Goal: Contribute content: Add original content to the website for others to see

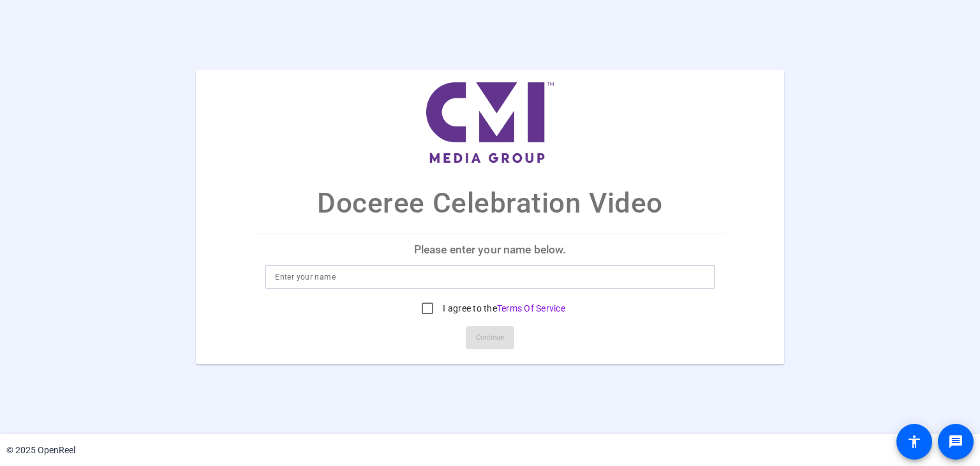
click at [328, 280] on input at bounding box center [489, 276] width 429 height 15
type input "[PERSON_NAME]"
click at [426, 307] on input "I agree to the Terms Of Service" at bounding box center [428, 308] width 26 height 26
checkbox input "true"
click at [498, 343] on span "Continue" at bounding box center [490, 337] width 28 height 19
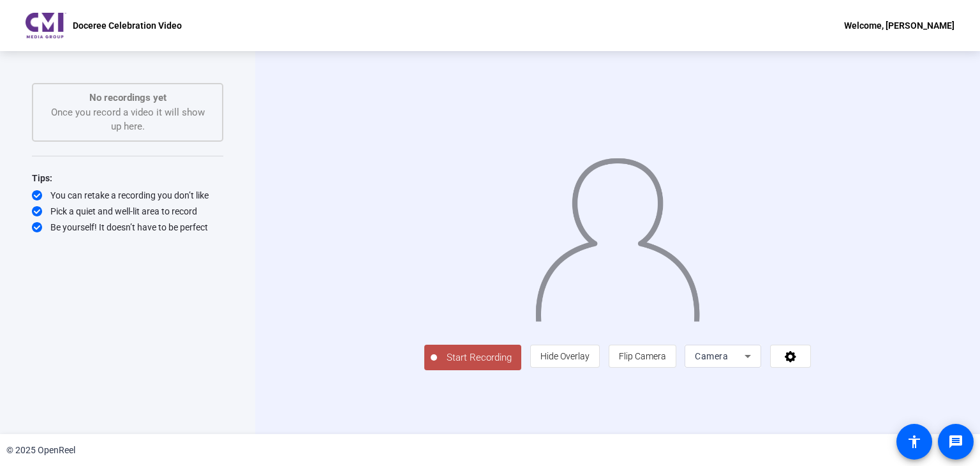
click at [437, 365] on span "Start Recording" at bounding box center [479, 357] width 84 height 15
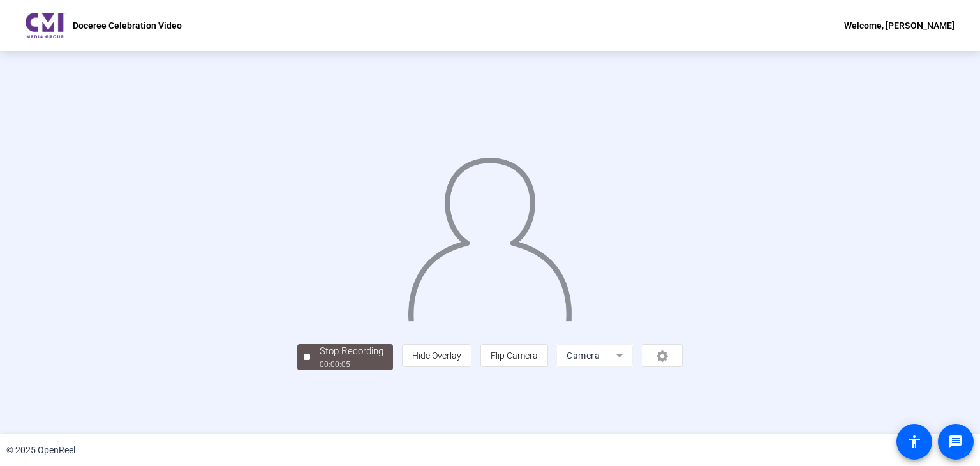
click at [549, 321] on img at bounding box center [489, 234] width 167 height 174
click at [66, 169] on div "Stop Recording 00:00:32 person Hide Overlay flip Flip Camera Camera" at bounding box center [490, 242] width 980 height 383
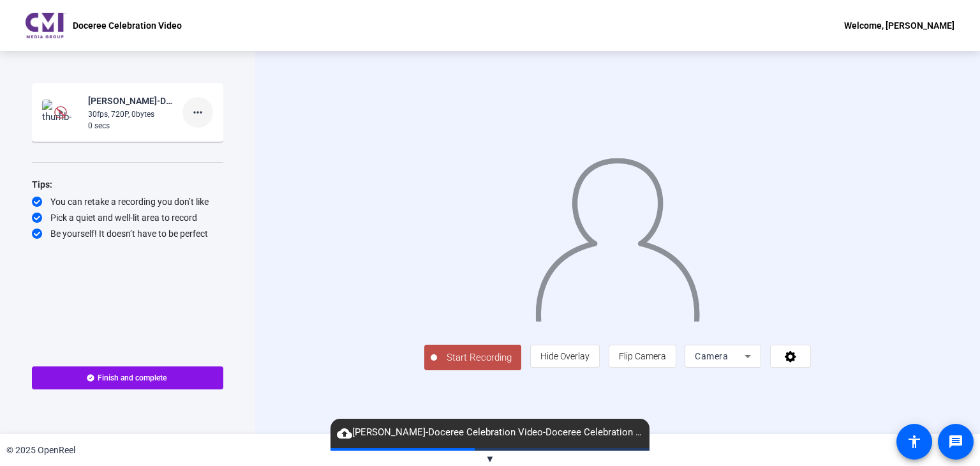
click at [195, 115] on mat-icon "more_horiz" at bounding box center [197, 112] width 15 height 15
click at [205, 139] on span "Delete clip" at bounding box center [218, 138] width 51 height 15
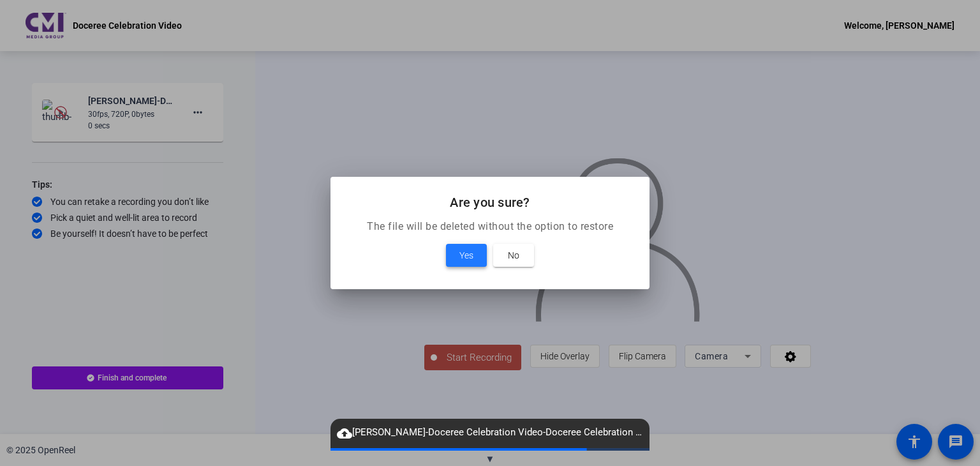
click at [462, 261] on span "Yes" at bounding box center [466, 255] width 14 height 15
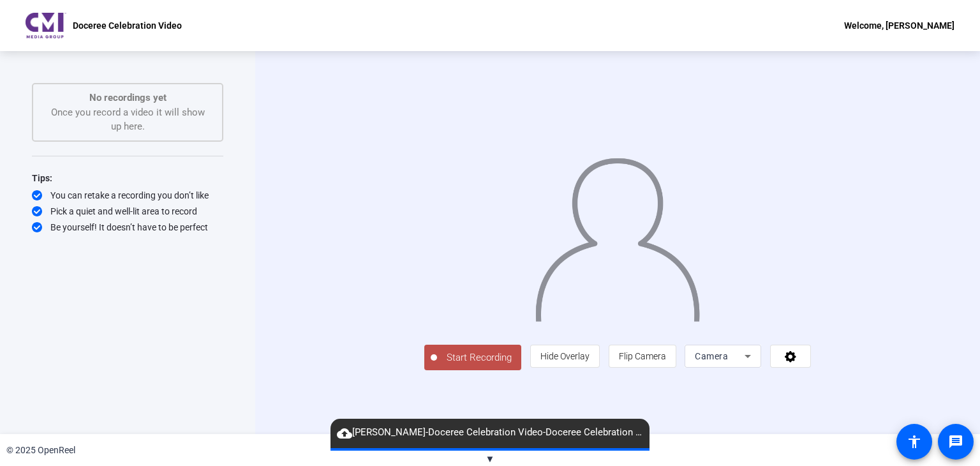
click at [424, 370] on button "Start Recording" at bounding box center [472, 357] width 97 height 26
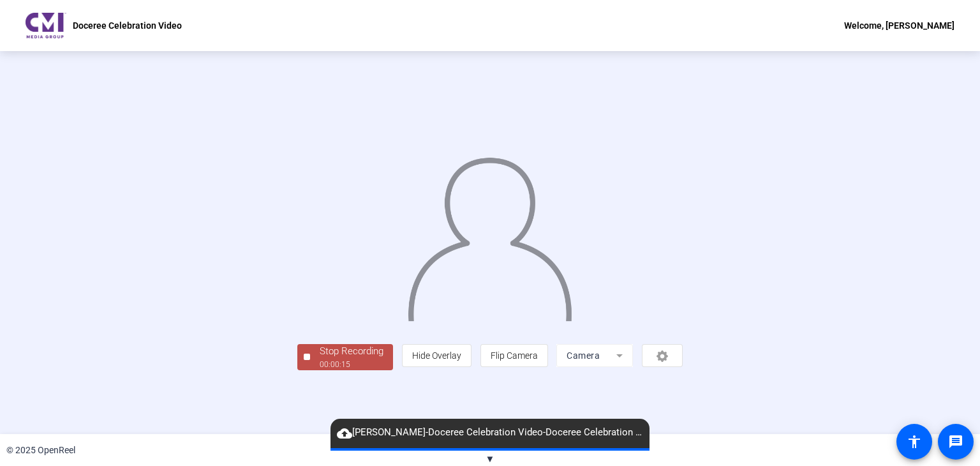
click at [497, 463] on div "© 2025 OpenReel" at bounding box center [490, 450] width 980 height 32
click at [487, 453] on span "▼" at bounding box center [490, 458] width 10 height 11
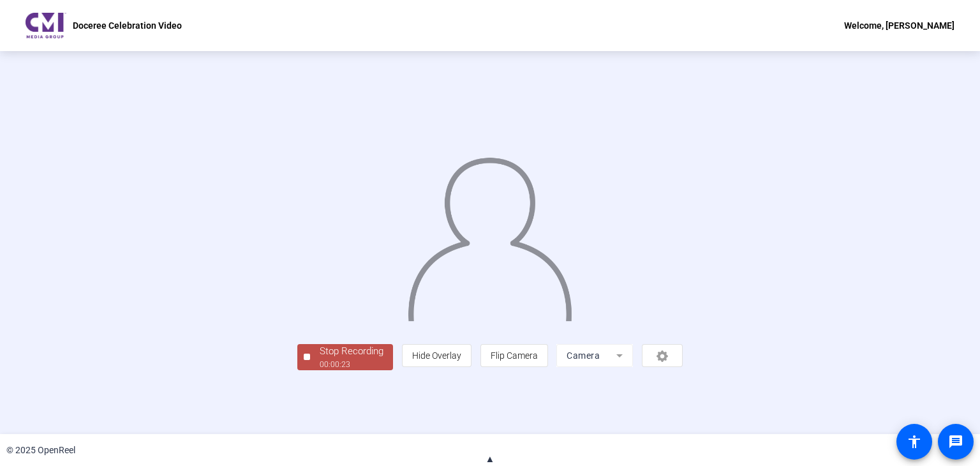
click at [461, 259] on img at bounding box center [489, 234] width 167 height 174
click at [477, 228] on img at bounding box center [489, 234] width 167 height 174
click at [30, 105] on div "Stop Recording 00:00:26 person Hide Overlay flip Flip Camera Camera" at bounding box center [490, 242] width 980 height 383
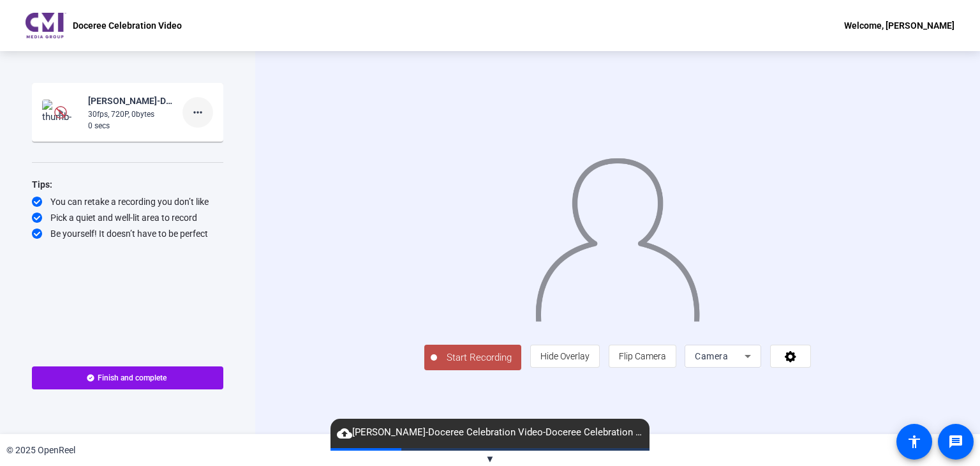
click at [204, 114] on mat-icon "more_horiz" at bounding box center [197, 112] width 15 height 15
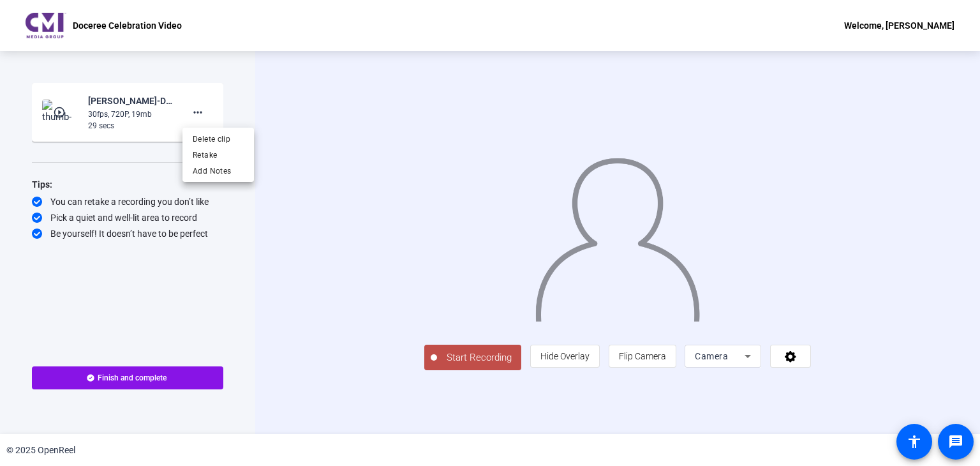
click at [119, 108] on div at bounding box center [490, 233] width 980 height 466
click at [194, 108] on mat-icon "more_horiz" at bounding box center [197, 112] width 15 height 15
click at [126, 122] on div at bounding box center [490, 233] width 980 height 466
click at [110, 117] on div "30fps, 720P, 19mb" at bounding box center [130, 113] width 85 height 11
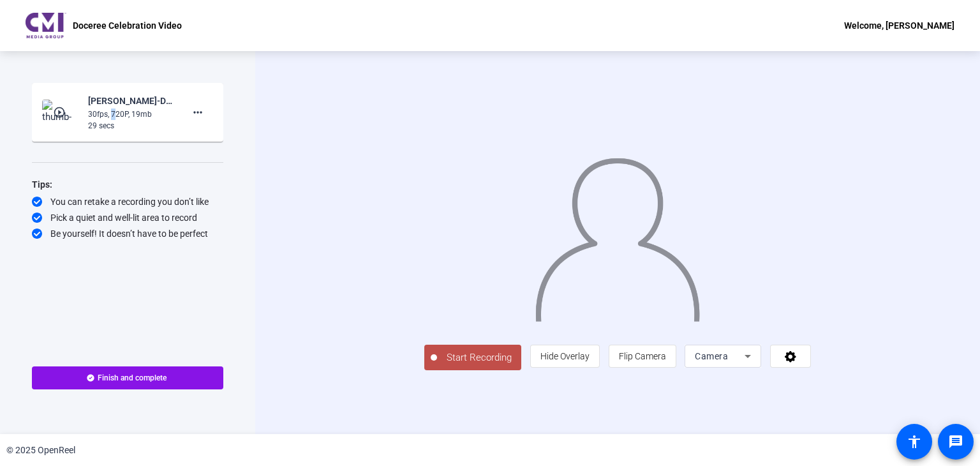
click at [57, 114] on mat-icon "play_circle_outline" at bounding box center [60, 112] width 15 height 13
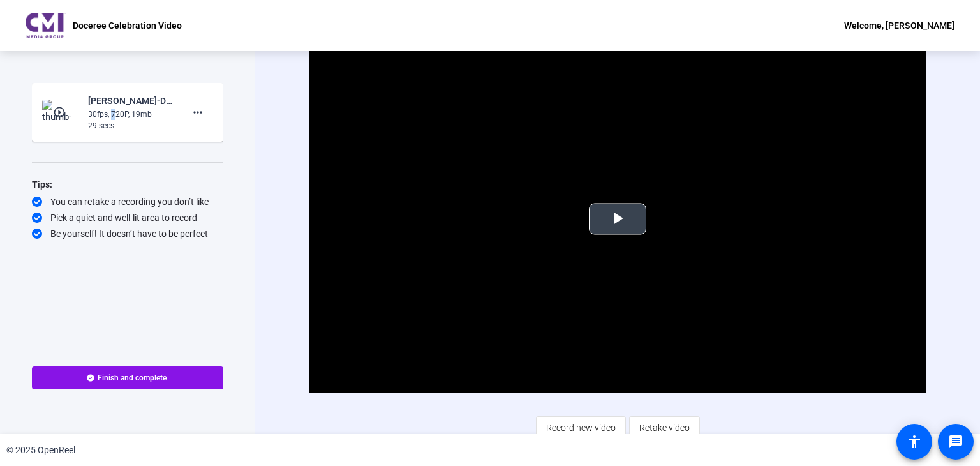
click at [618, 219] on span "Video Player" at bounding box center [618, 219] width 0 height 0
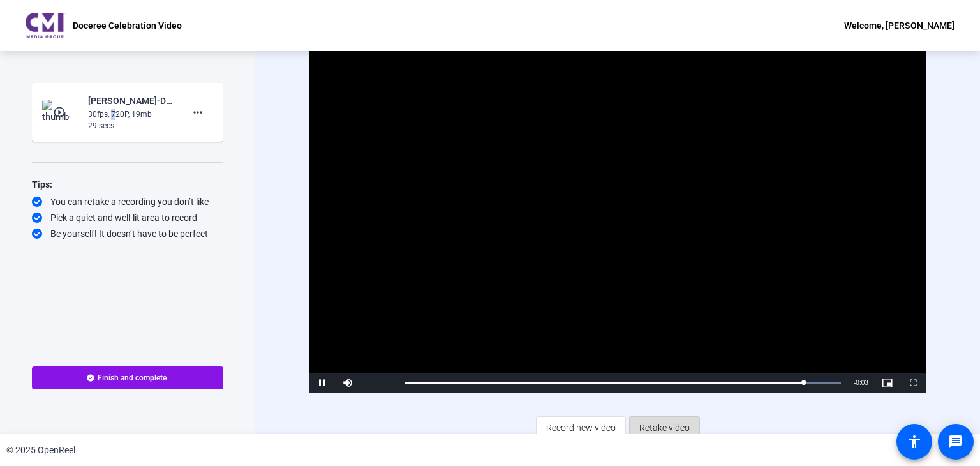
click at [673, 428] on span "Retake video" at bounding box center [664, 427] width 50 height 24
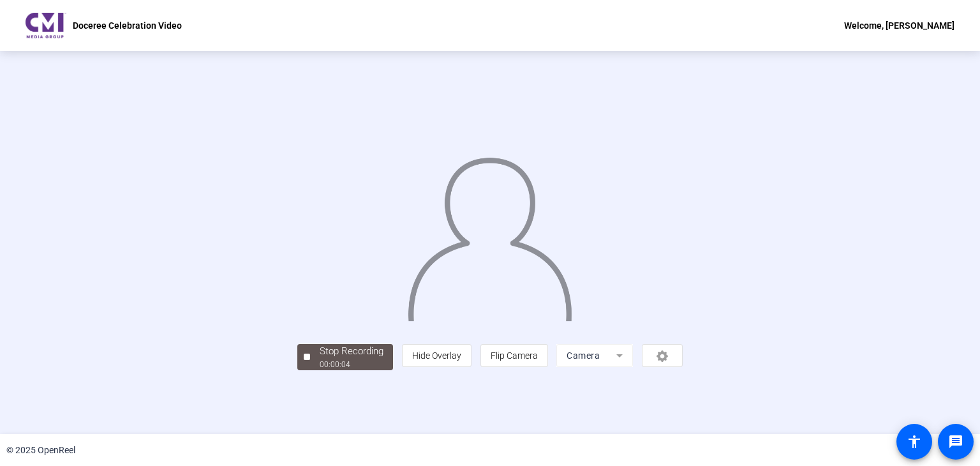
click at [478, 284] on img at bounding box center [489, 234] width 167 height 174
click at [320, 359] on div "Stop Recording" at bounding box center [352, 351] width 64 height 15
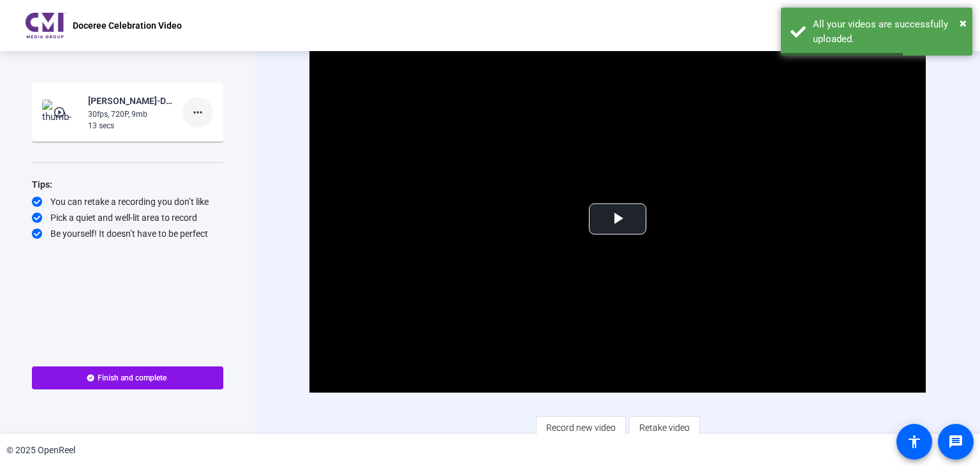
click at [201, 112] on mat-icon "more_horiz" at bounding box center [197, 112] width 15 height 15
click at [211, 138] on span "Delete clip" at bounding box center [218, 138] width 51 height 15
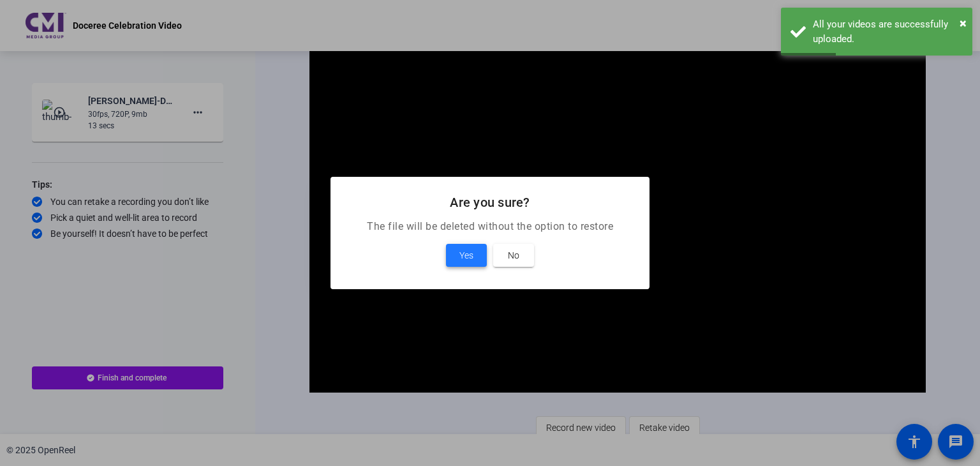
click at [466, 253] on span "Yes" at bounding box center [466, 255] width 14 height 15
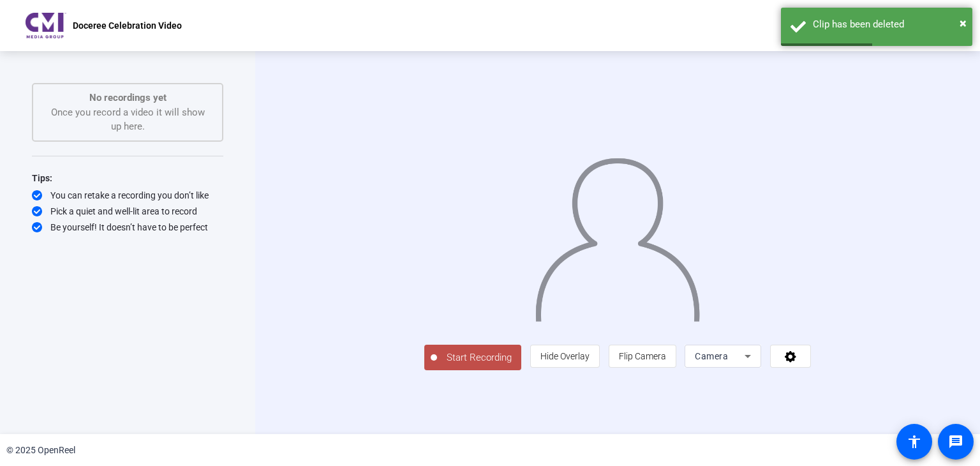
scroll to position [10, 0]
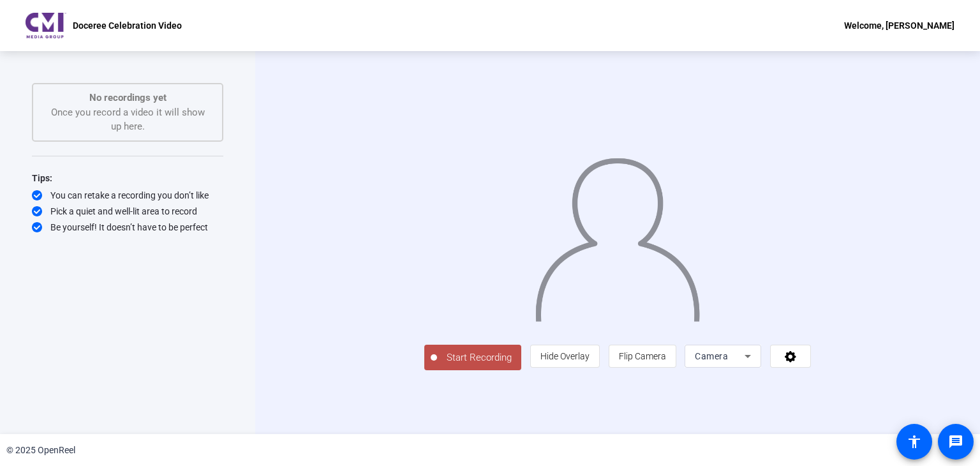
click at [437, 365] on span "Start Recording" at bounding box center [479, 357] width 84 height 15
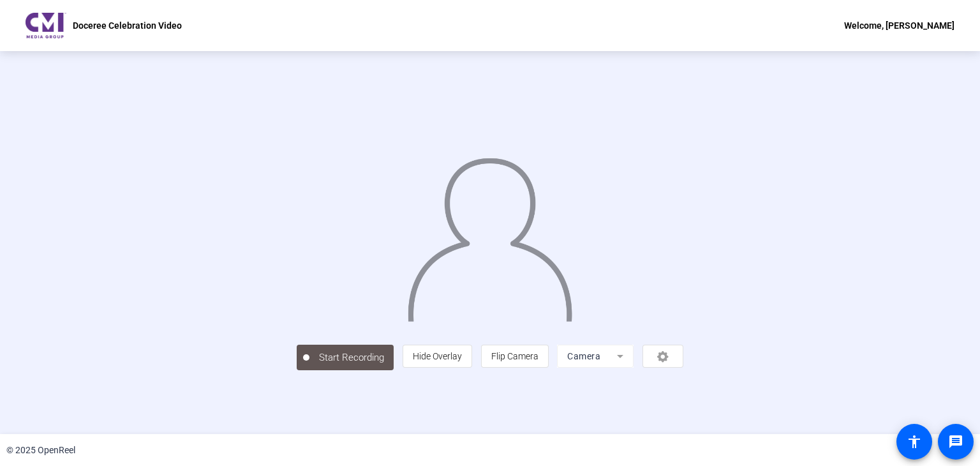
scroll to position [38, 0]
click at [320, 359] on div "Stop Recording" at bounding box center [352, 351] width 64 height 15
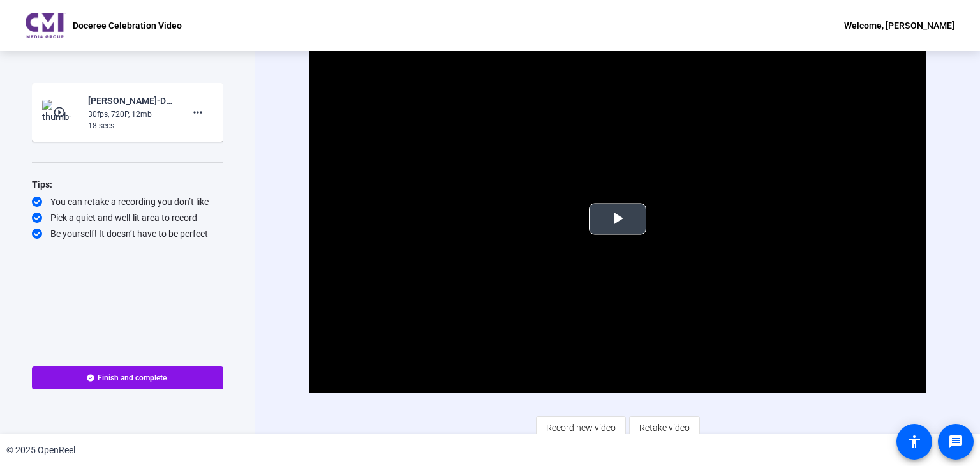
click at [618, 219] on span "Video Player" at bounding box center [618, 219] width 0 height 0
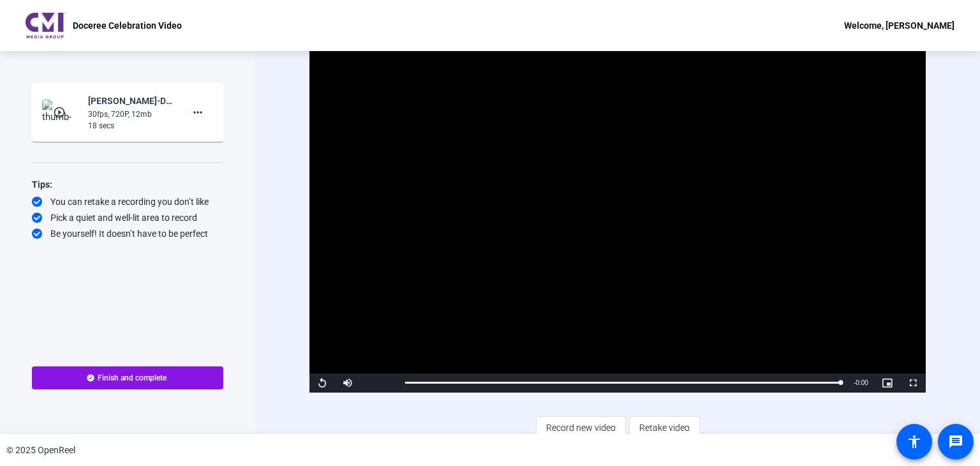
scroll to position [8, 0]
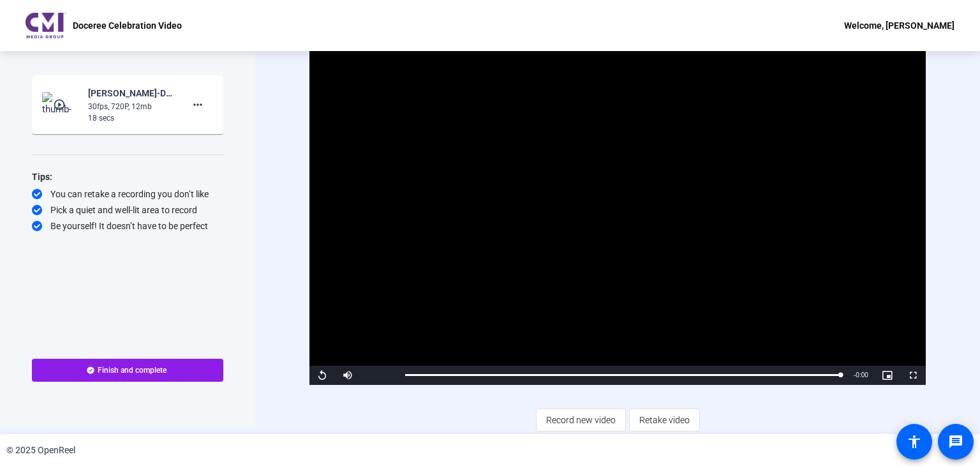
click at [133, 365] on span "Finish and complete" at bounding box center [132, 370] width 69 height 10
